Goal: Task Accomplishment & Management: Complete application form

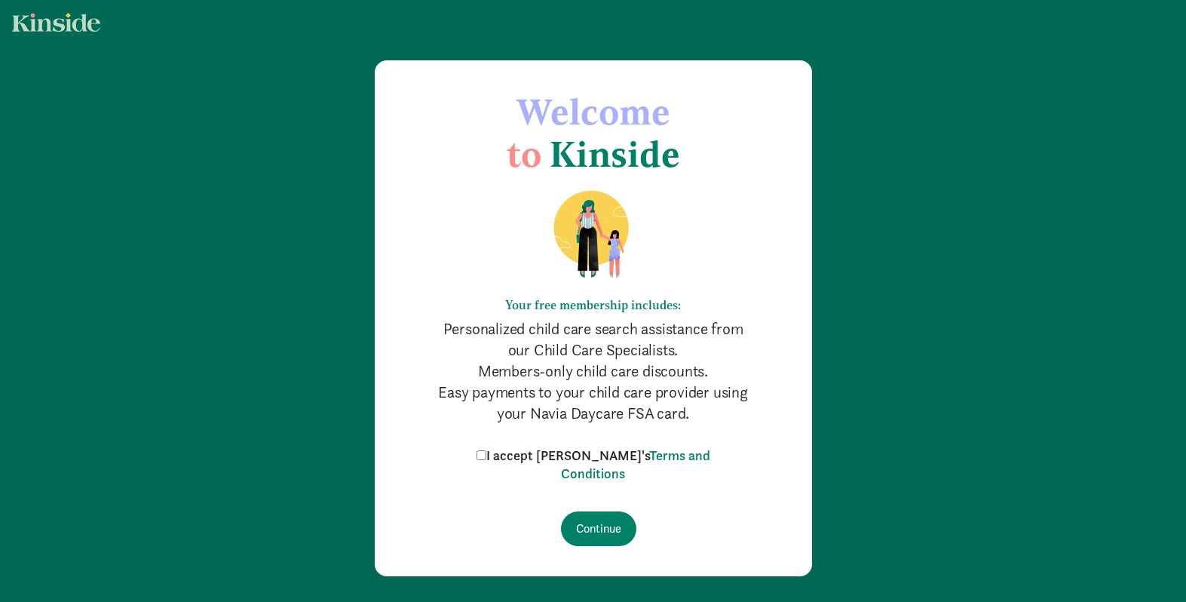
click at [486, 454] on input "I accept [PERSON_NAME]'s Terms and Conditions" at bounding box center [482, 455] width 10 height 10
checkbox input "true"
click at [593, 530] on input "Continue" at bounding box center [598, 528] width 75 height 35
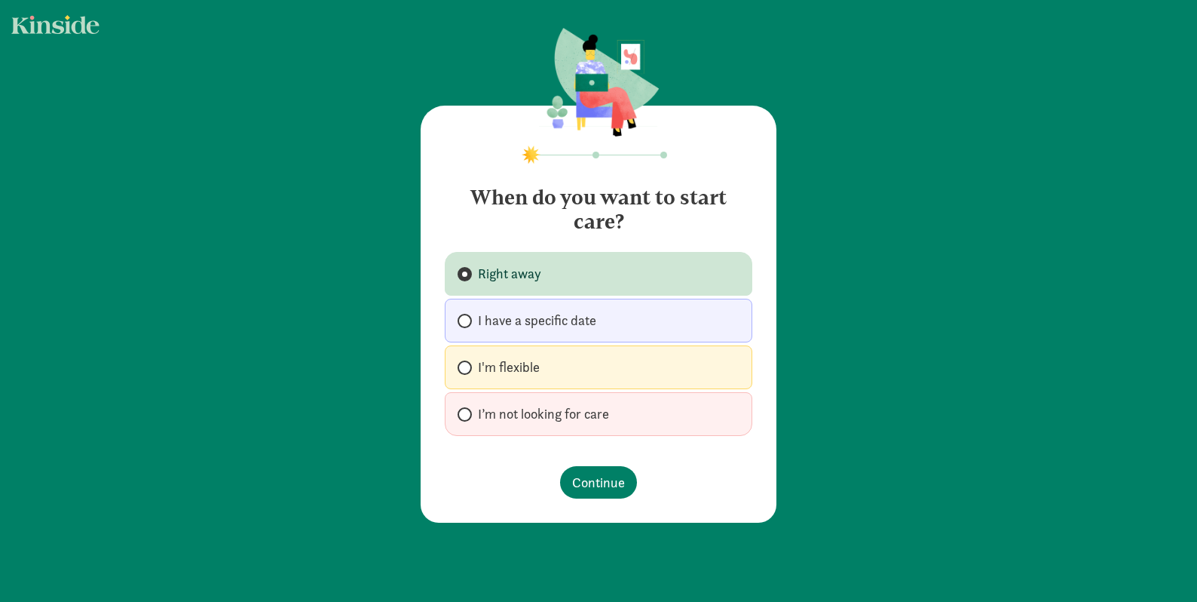
drag, startPoint x: 516, startPoint y: 363, endPoint x: 532, endPoint y: 374, distance: 19.0
click at [516, 363] on span "I'm flexible" at bounding box center [509, 367] width 62 height 18
click at [467, 363] on input "I'm flexible" at bounding box center [463, 368] width 10 height 10
radio input "true"
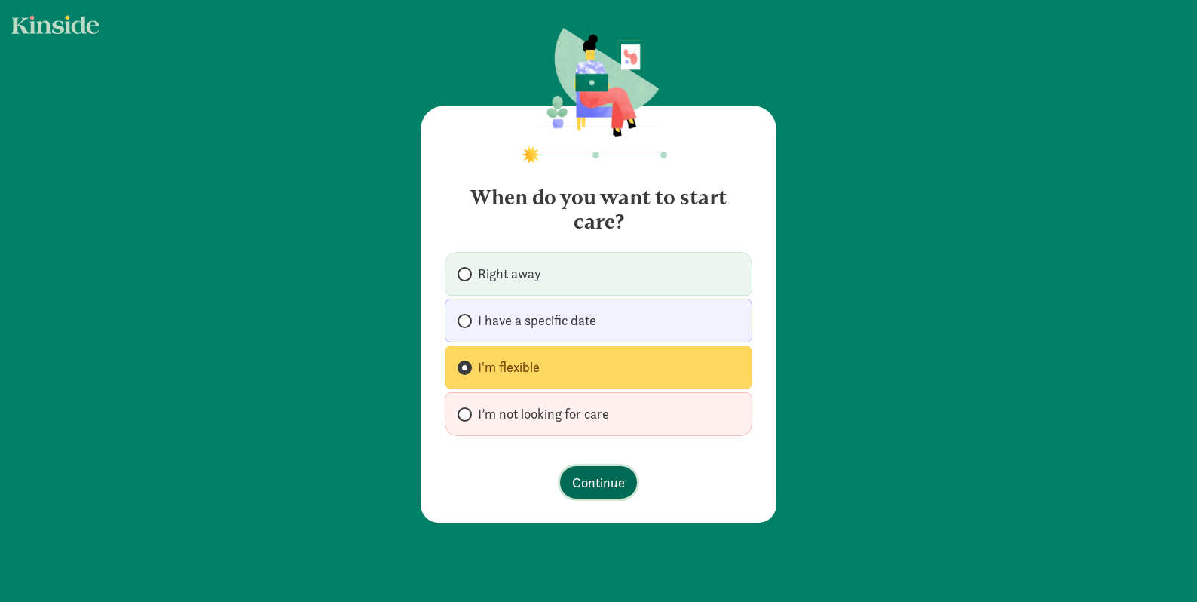
click at [621, 485] on button "Continue" at bounding box center [598, 482] width 77 height 32
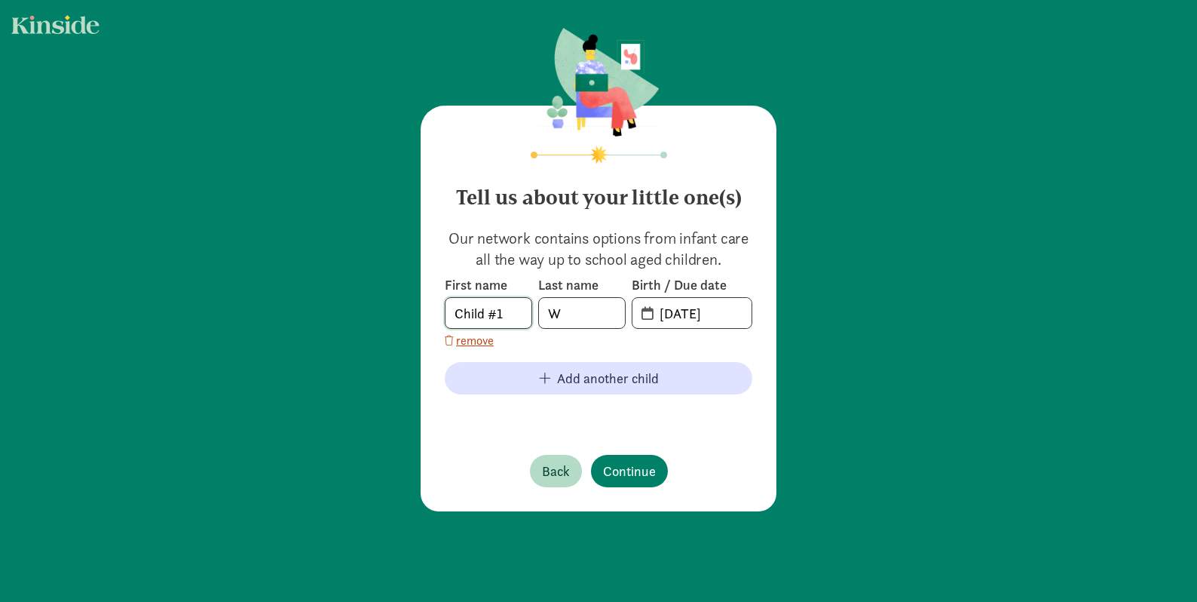
click at [516, 313] on input "Child #1" at bounding box center [489, 313] width 86 height 30
click at [480, 311] on input "Child #1" at bounding box center [489, 313] width 86 height 30
type input "William"
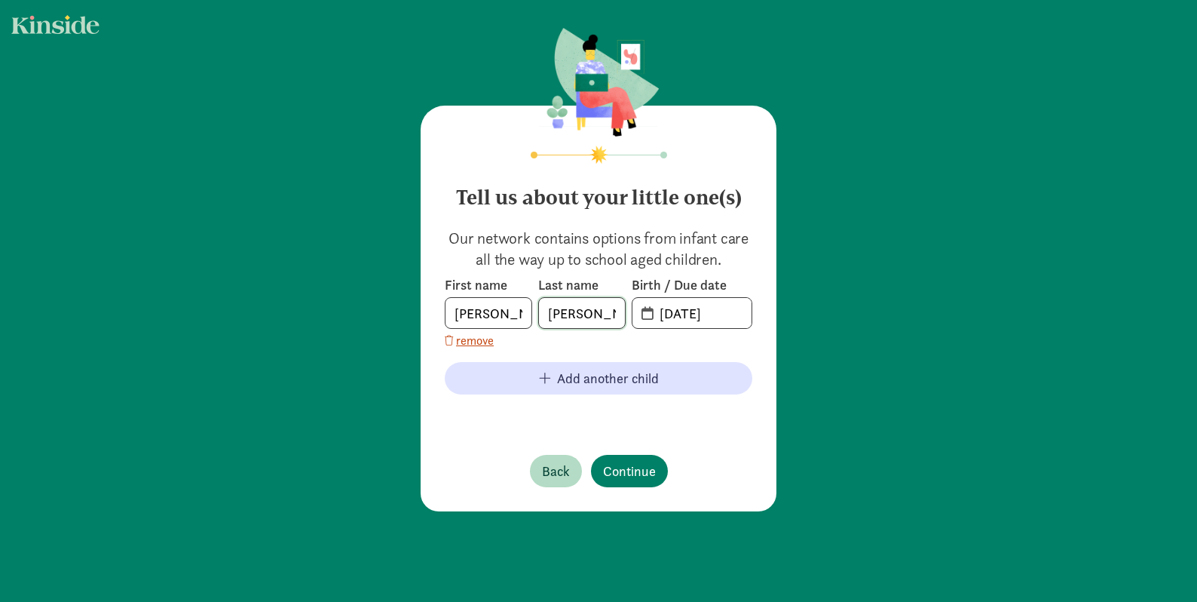
type input "Wright"
click at [683, 307] on input "09-09-2025" at bounding box center [701, 313] width 101 height 30
click at [667, 314] on input "09-09-2025" at bounding box center [701, 313] width 101 height 30
click at [666, 316] on input "09-09-2025" at bounding box center [701, 313] width 101 height 30
click at [692, 317] on input "08-09-2025" at bounding box center [701, 313] width 101 height 30
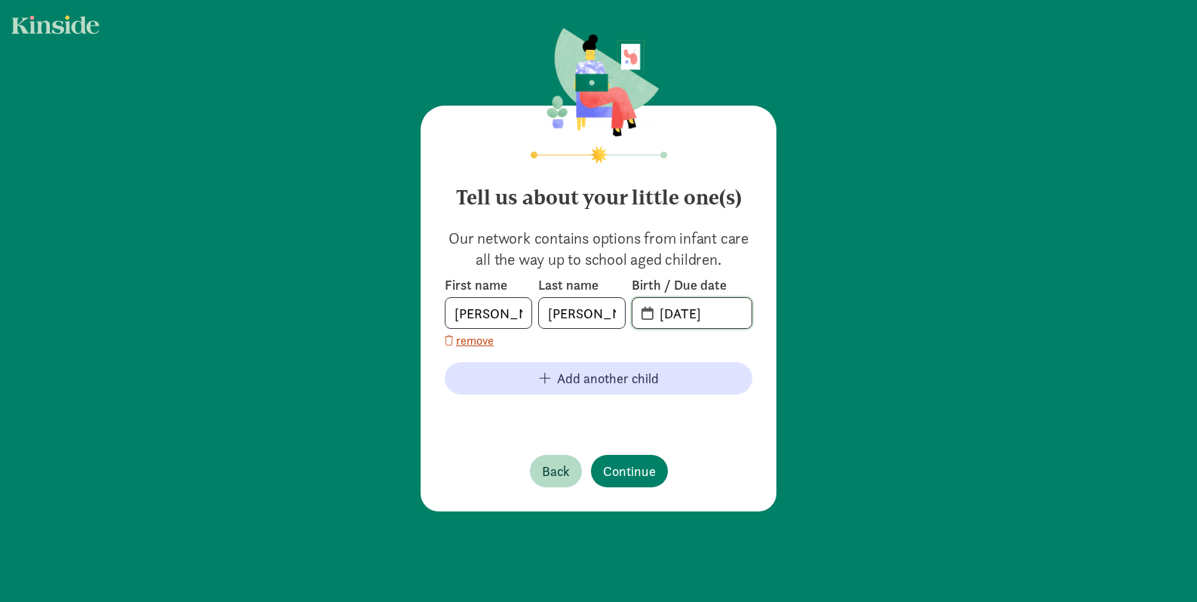
drag, startPoint x: 720, startPoint y: 315, endPoint x: 729, endPoint y: 316, distance: 9.1
click at [729, 316] on input "08-04-2025" at bounding box center [701, 313] width 101 height 30
type input "08-04-2022"
click at [628, 467] on span "Continue" at bounding box center [629, 471] width 53 height 20
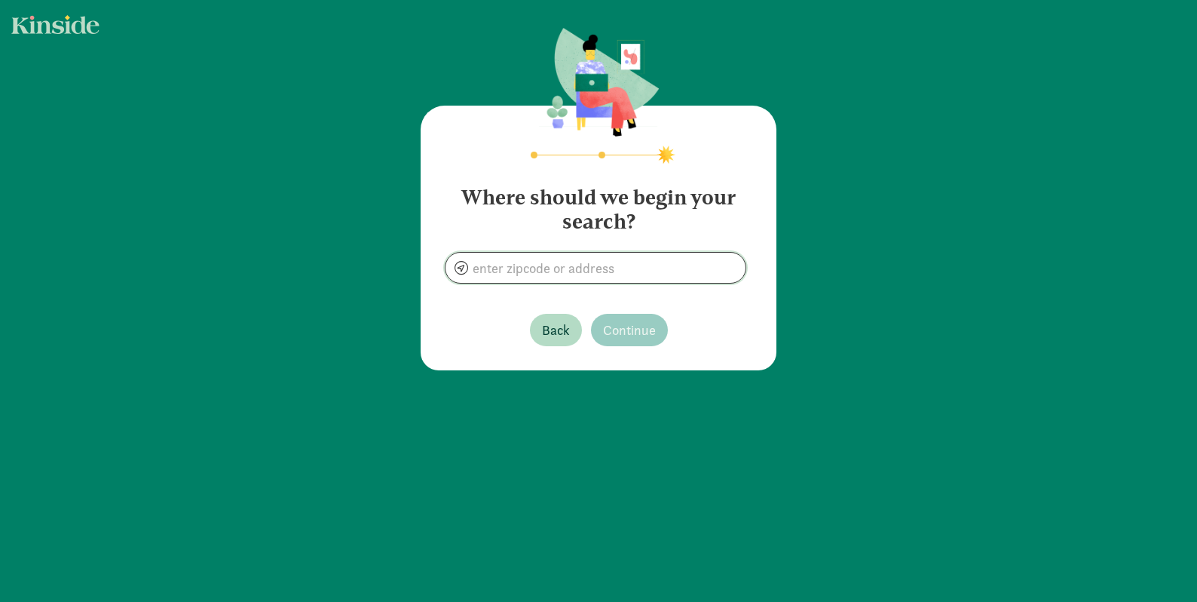
click at [588, 268] on input at bounding box center [596, 268] width 300 height 30
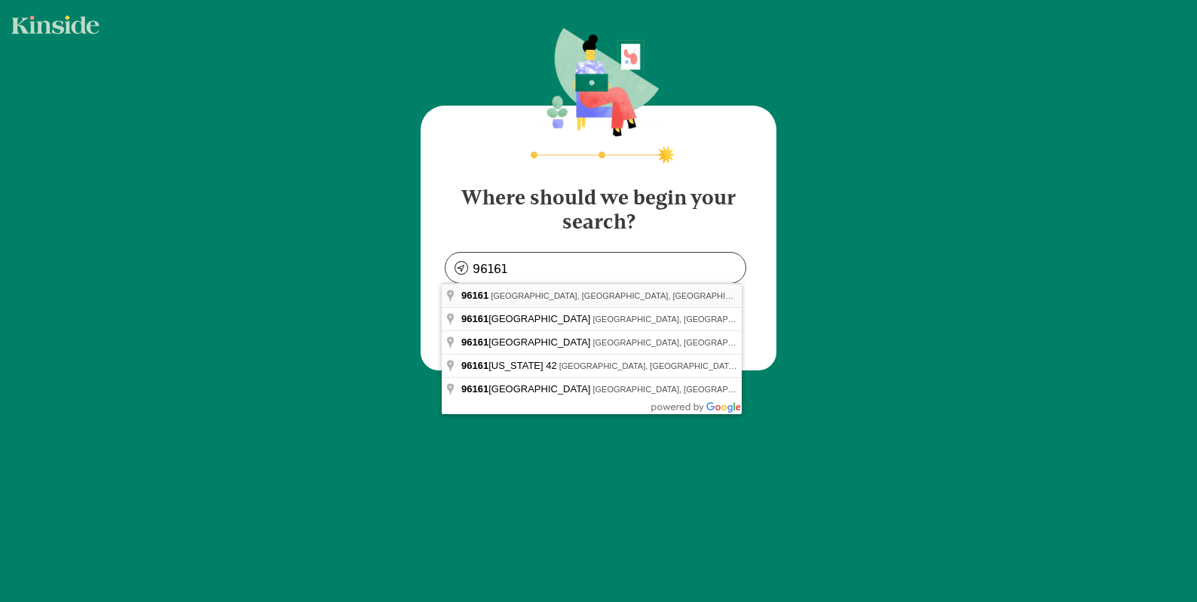
type input "Truckee, CA 96161, USA"
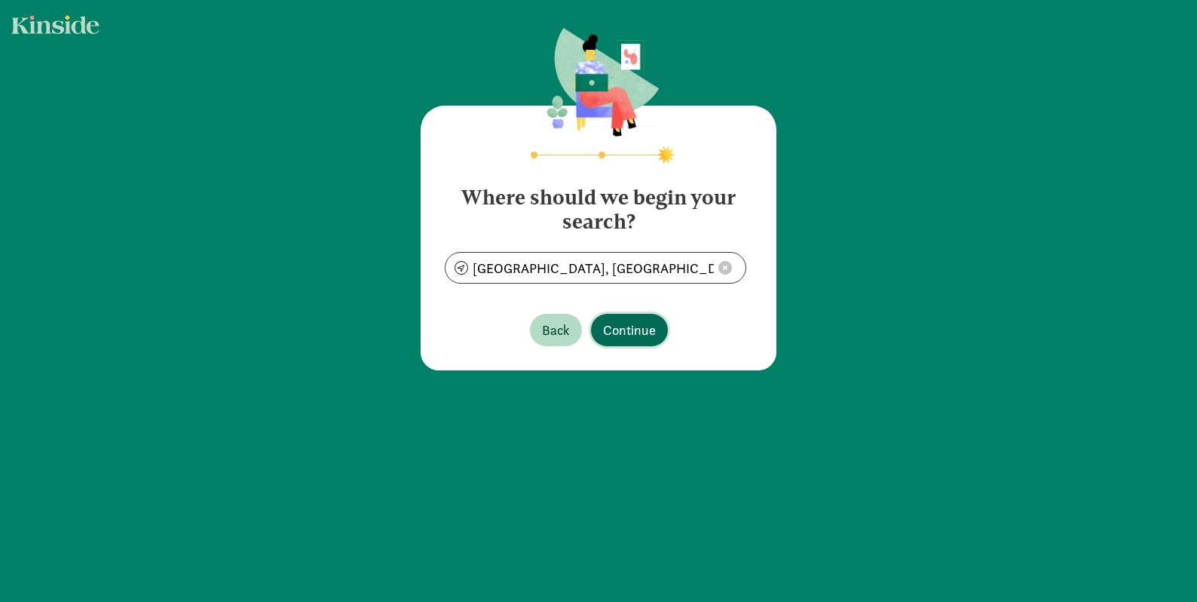
click at [632, 333] on span "Continue" at bounding box center [629, 330] width 53 height 20
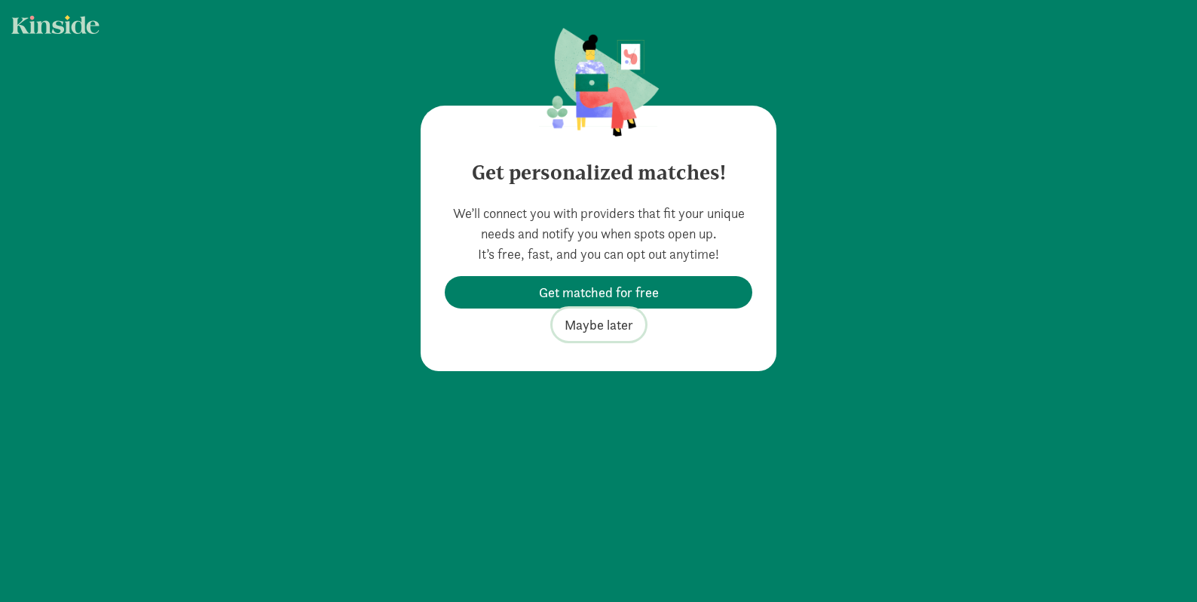
click at [600, 326] on span "Maybe later" at bounding box center [599, 324] width 69 height 20
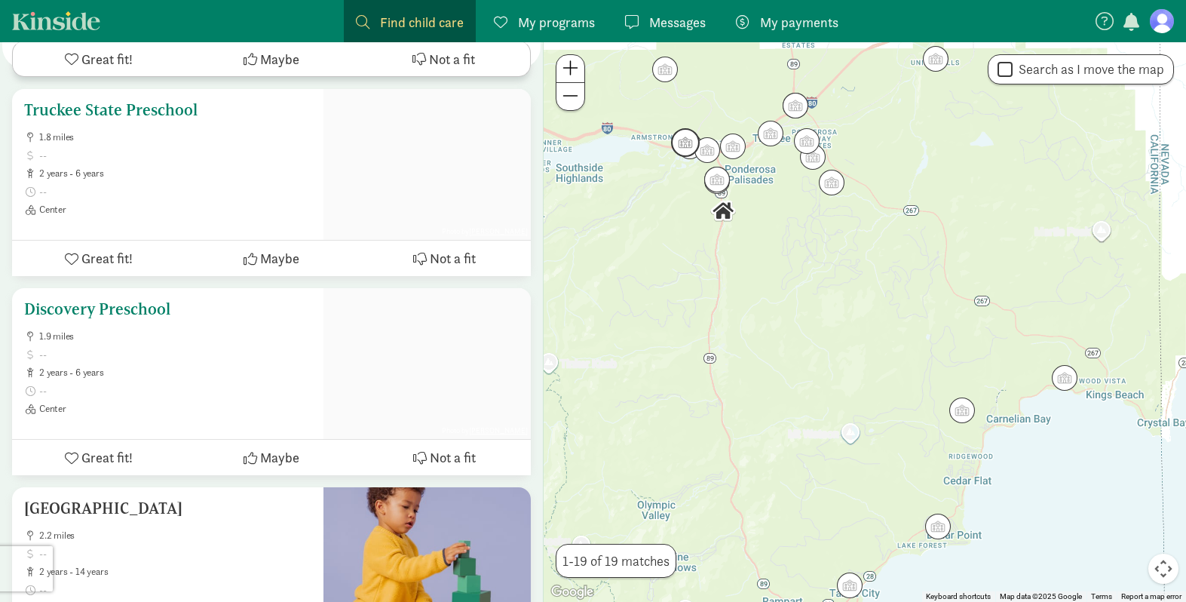
scroll to position [1066, 0]
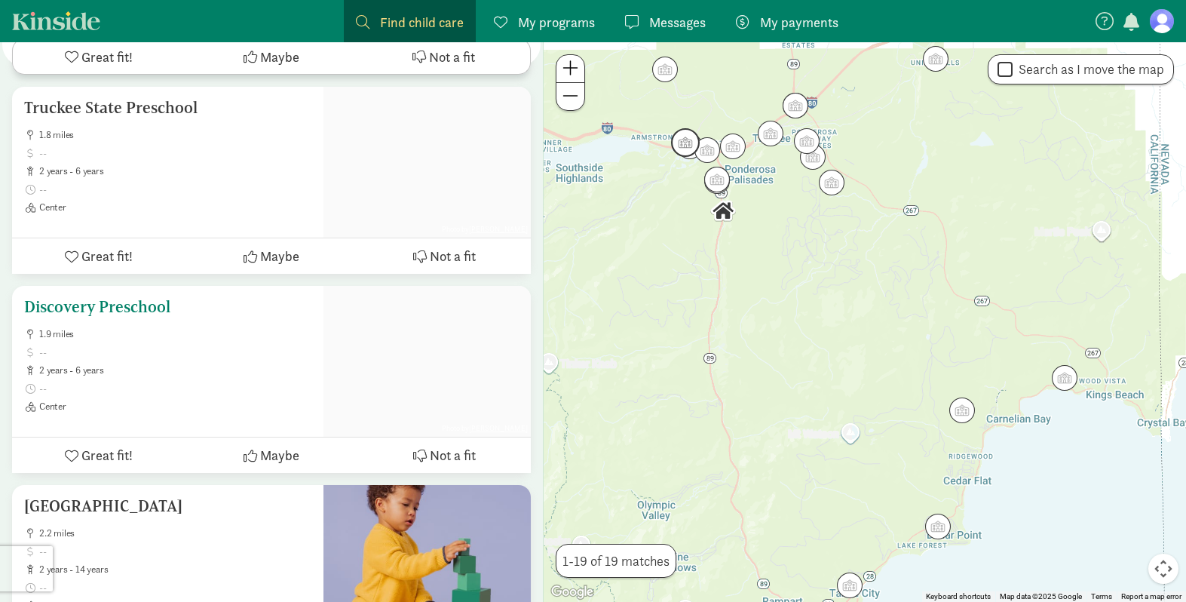
click at [150, 298] on div "Discovery Preschool 1.9 miles 2 years - 6 years Center" at bounding box center [167, 355] width 287 height 115
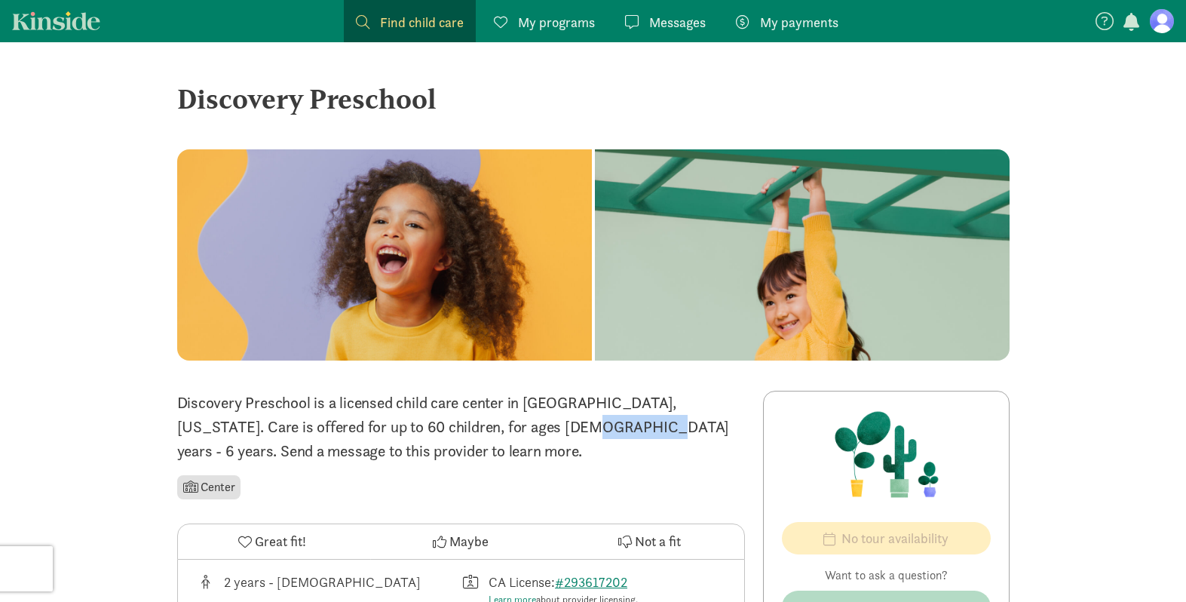
click at [486, 437] on p "Discovery Preschool is a licensed child care center in Truckee, California. Car…" at bounding box center [461, 427] width 568 height 72
